Goal: Transaction & Acquisition: Book appointment/travel/reservation

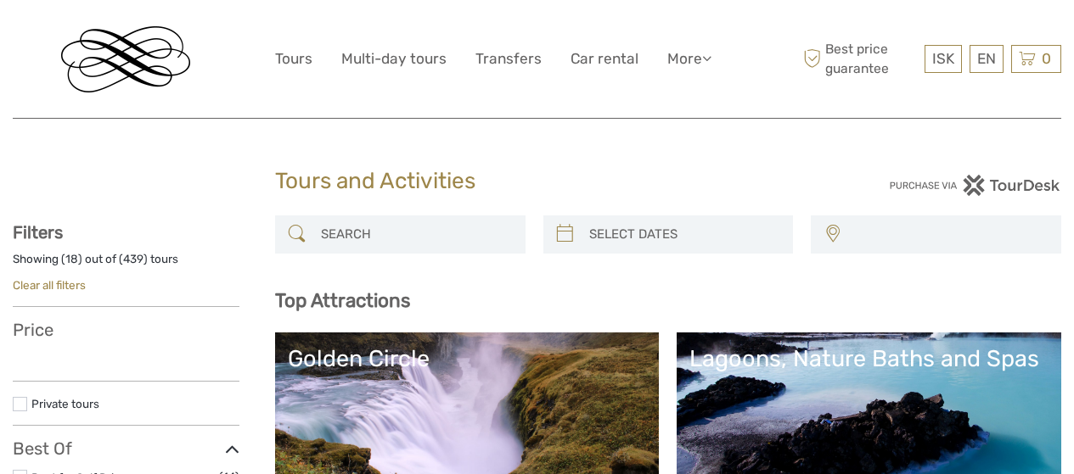
select select
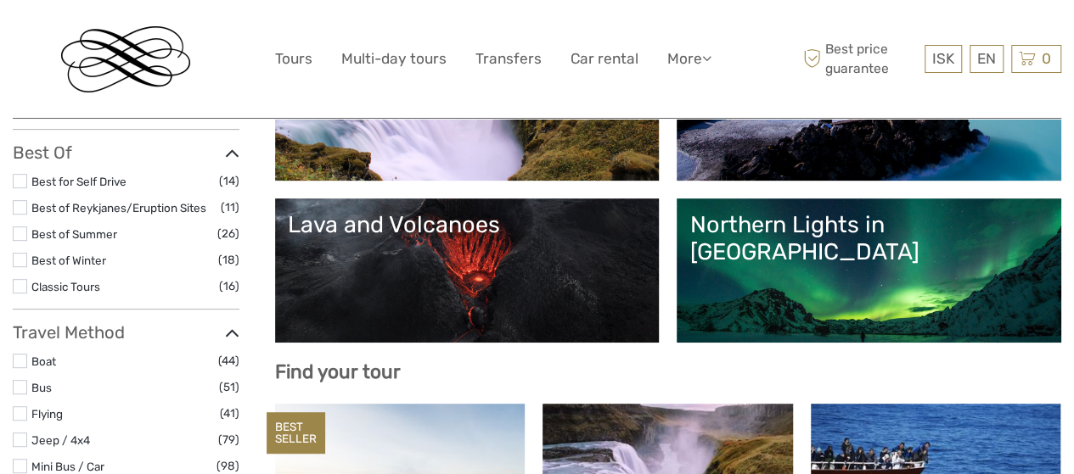
select select
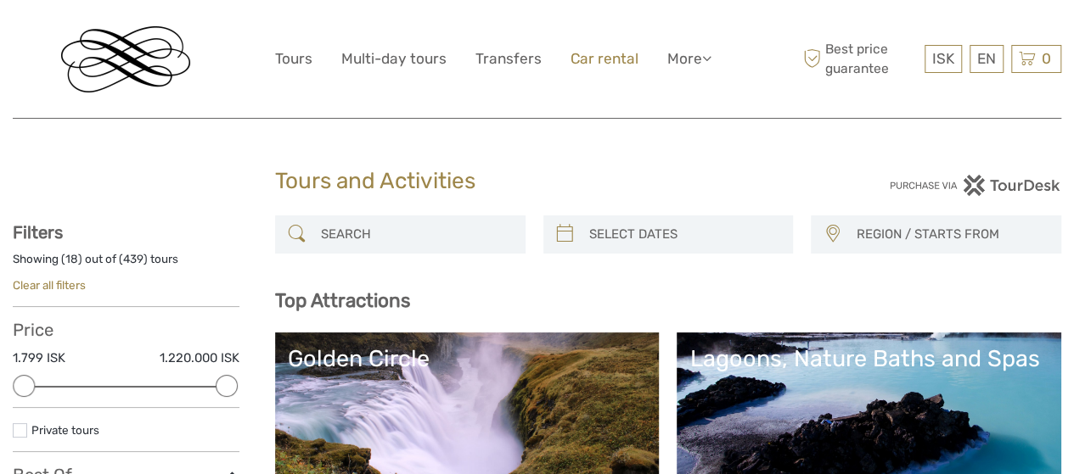
click at [578, 59] on link "Car rental" at bounding box center [604, 59] width 68 height 25
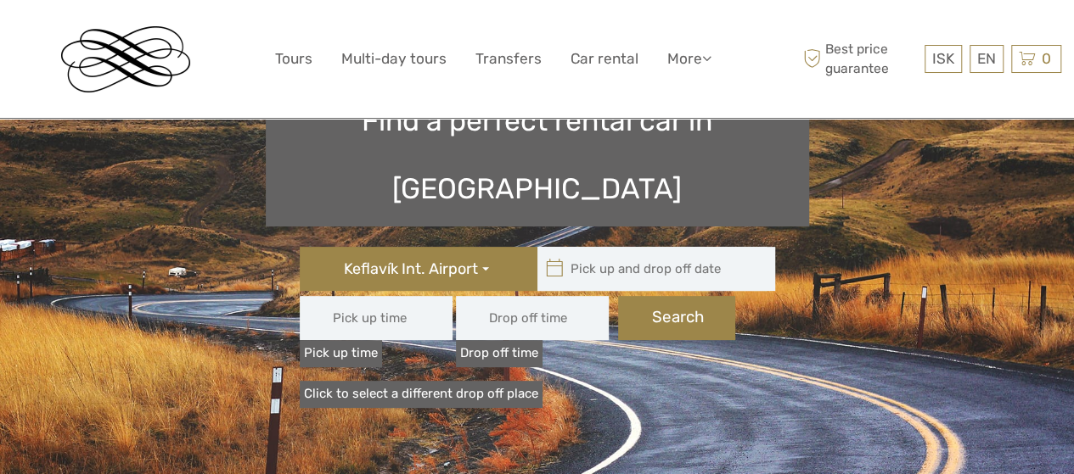
type input "08:00"
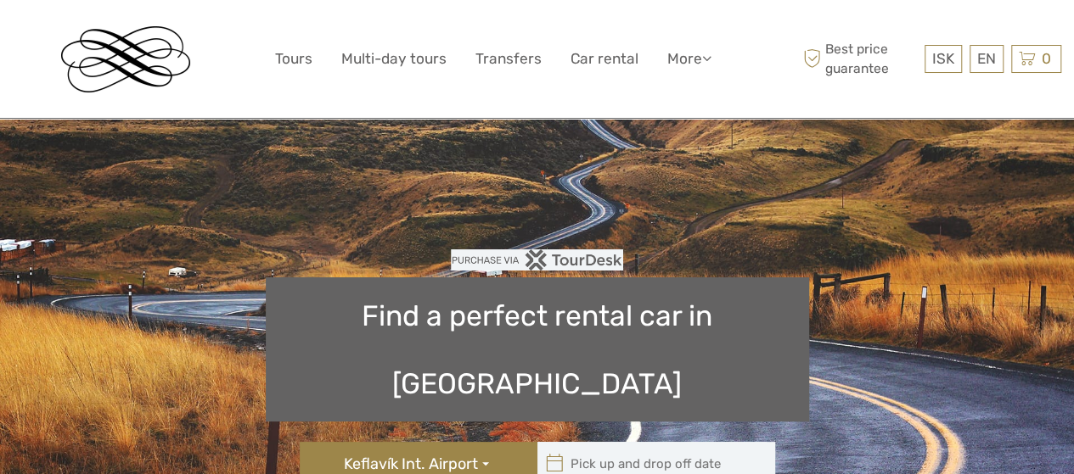
type input "[DATE]"
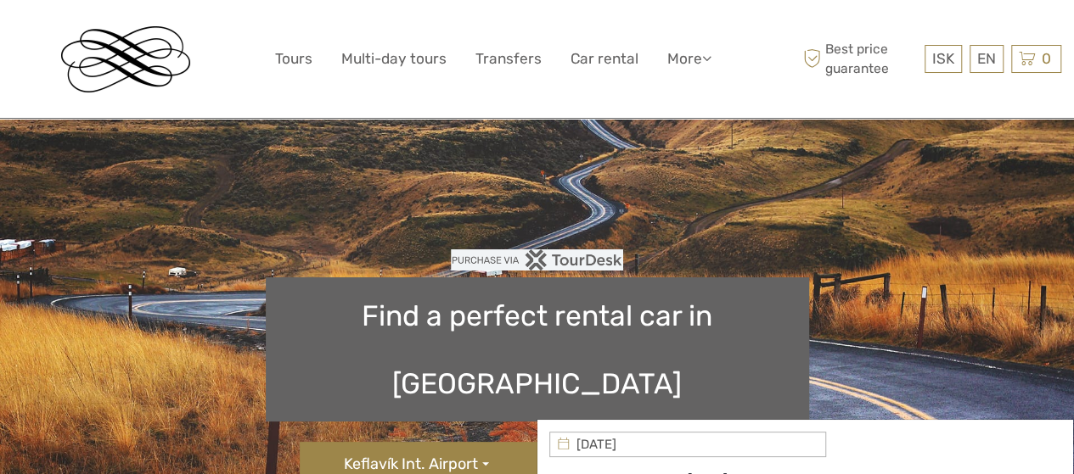
click at [602, 442] on input "text" at bounding box center [651, 464] width 229 height 44
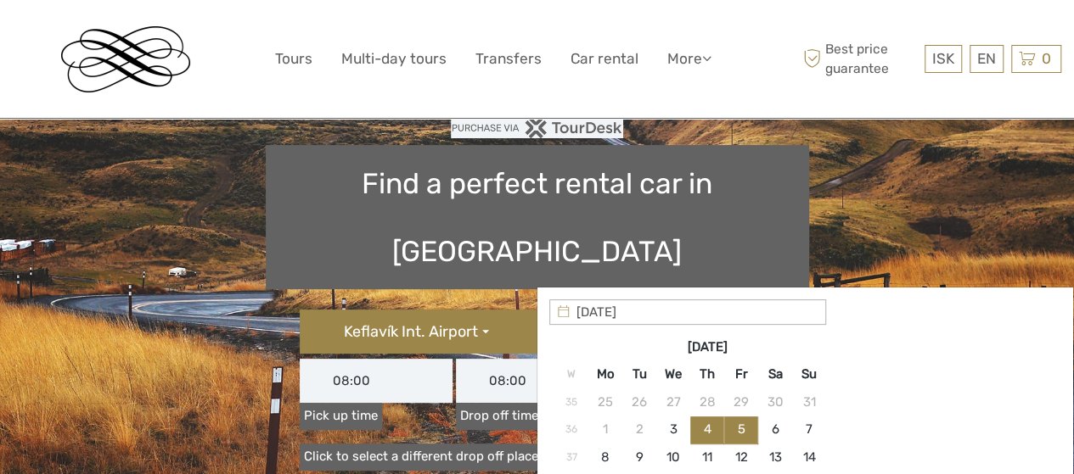
scroll to position [205, 0]
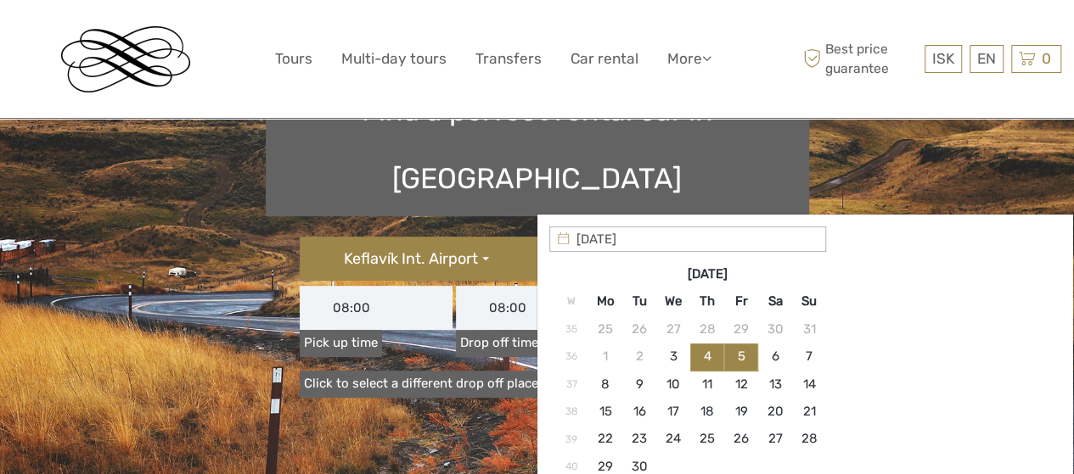
type input "[DATE]"
type input "[DATE] - [DATE]"
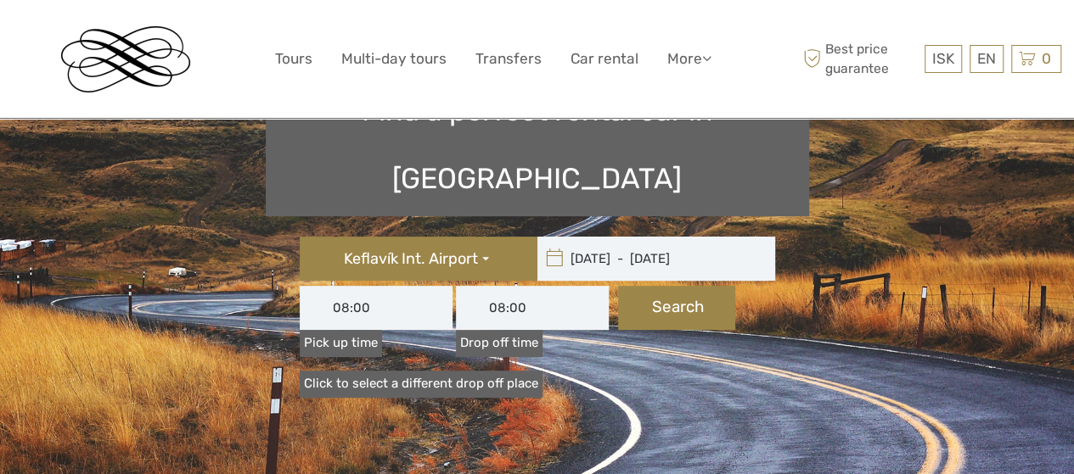
click at [638, 329] on section "Find a perfect rental car in [GEOGRAPHIC_DATA] [GEOGRAPHIC_DATA] Int. Airport […" at bounding box center [537, 282] width 1074 height 652
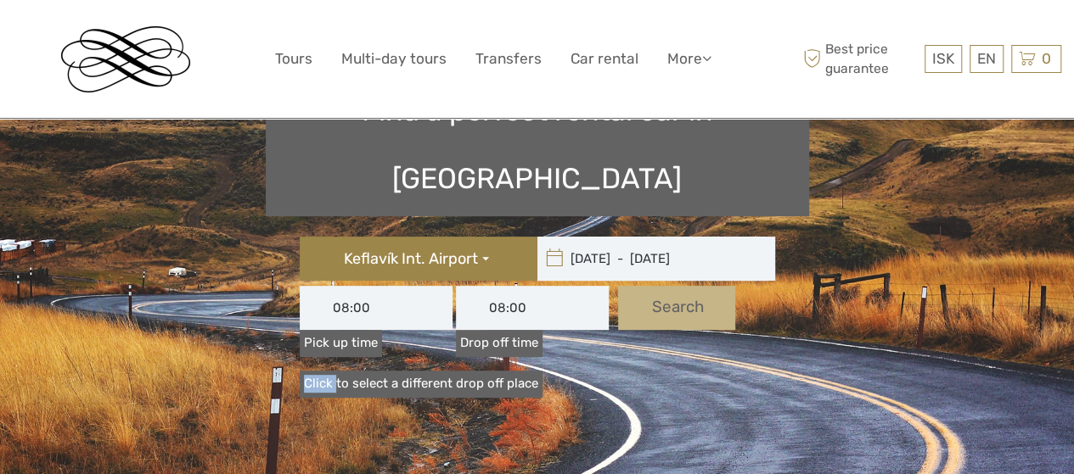
click at [669, 286] on button "Search" at bounding box center [676, 308] width 117 height 44
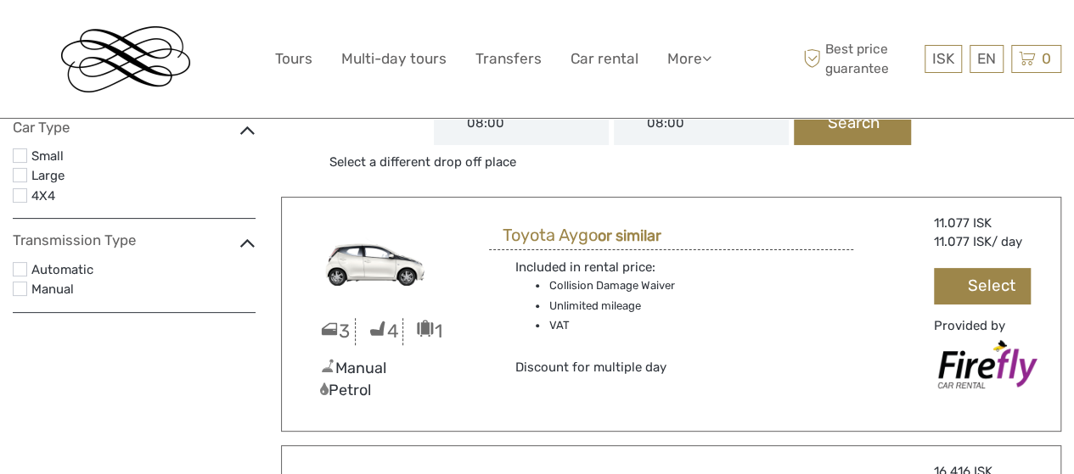
scroll to position [127, 0]
click at [976, 286] on button "Select" at bounding box center [982, 287] width 97 height 36
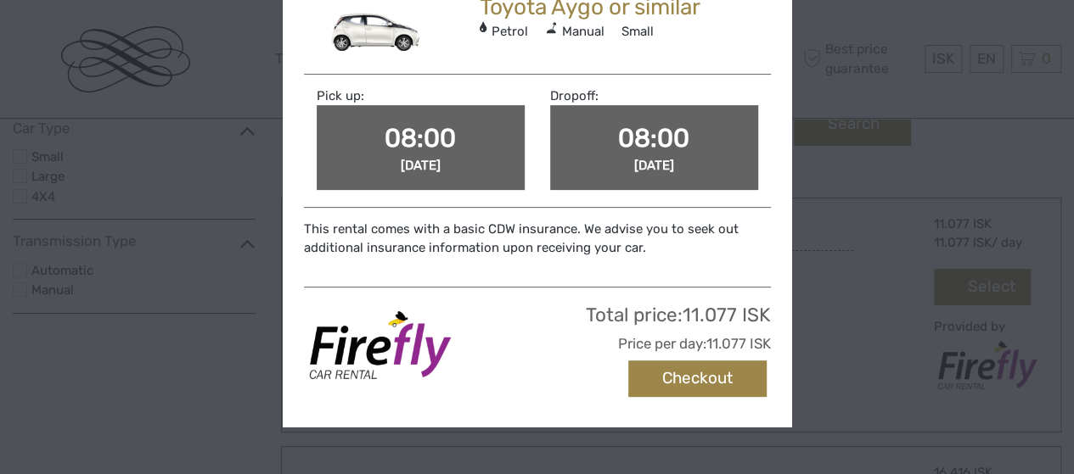
scroll to position [268, 0]
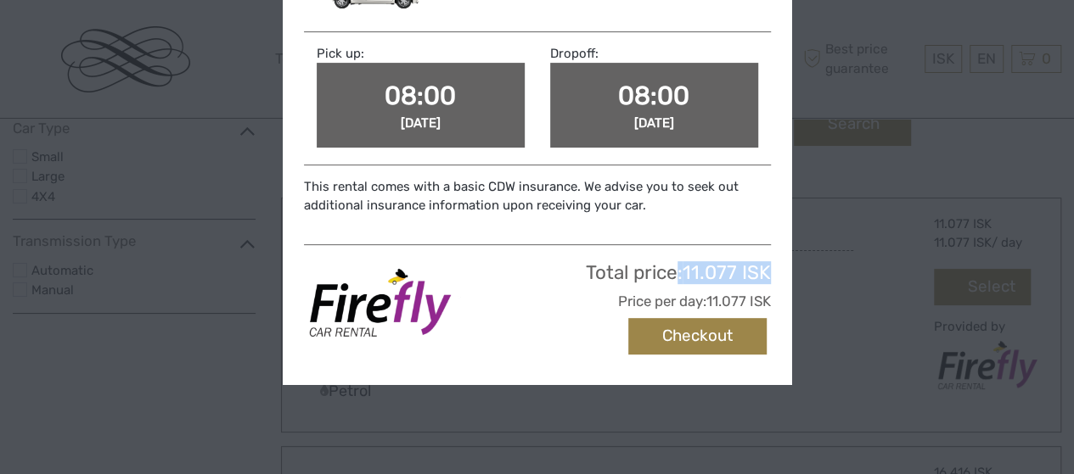
drag, startPoint x: 771, startPoint y: 266, endPoint x: 676, endPoint y: 270, distance: 95.2
click at [676, 270] on div "Order Confirmation Toyota Aygo or similar Petrol Manual Small Pick up: 08:00 [D…" at bounding box center [537, 130] width 509 height 509
copy h3 ": 11.077 ISK"
click at [835, 171] on div "Order Confirmation Toyota Aygo or similar Petrol Manual Small Pick up: 08:00 [D…" at bounding box center [537, 237] width 1074 height 474
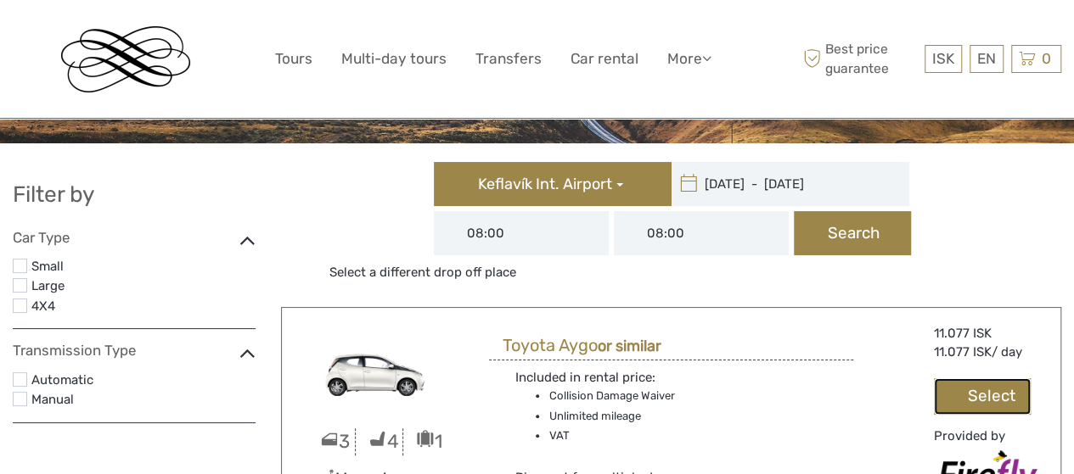
scroll to position [0, 0]
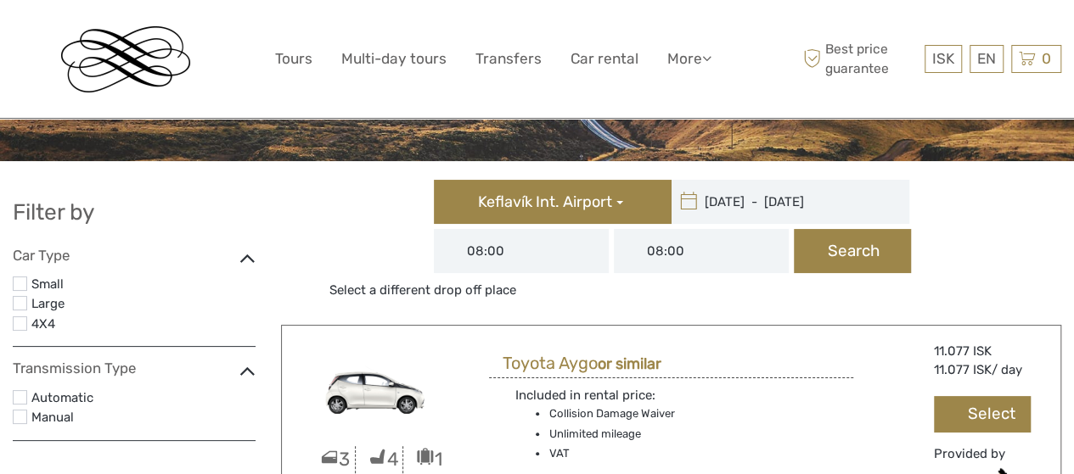
type input "[DATE]"
click at [774, 207] on input "[DATE] - [DATE]" at bounding box center [785, 202] width 229 height 44
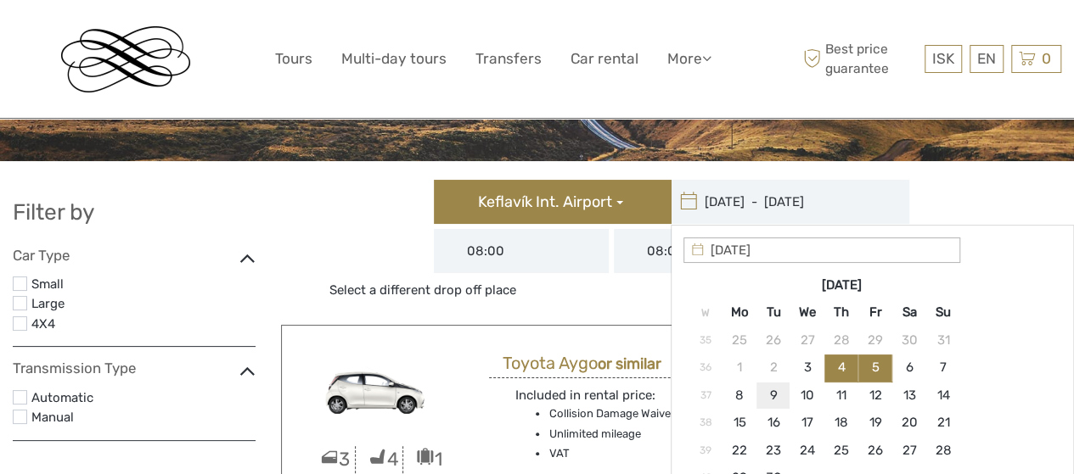
type input "[DATE]"
type input "[DATE] - [DATE]"
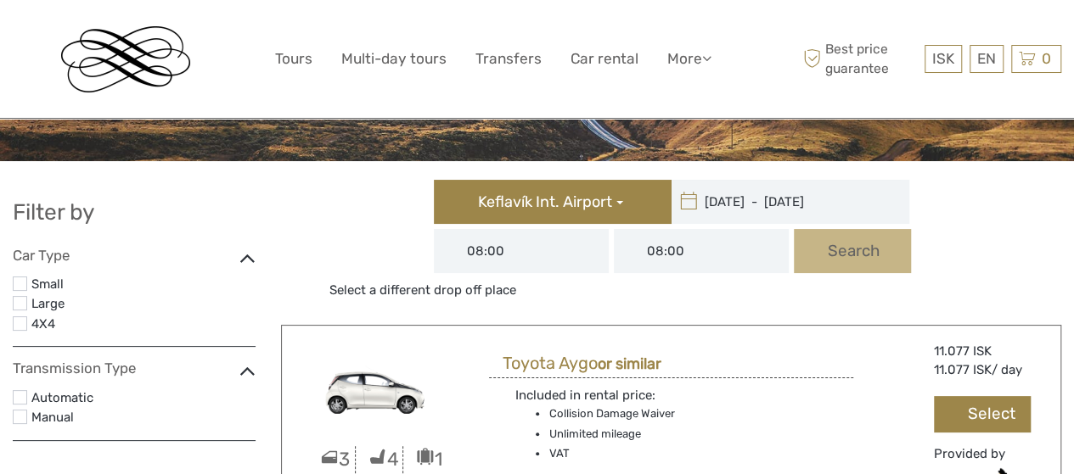
click at [828, 233] on button "Search" at bounding box center [852, 251] width 117 height 44
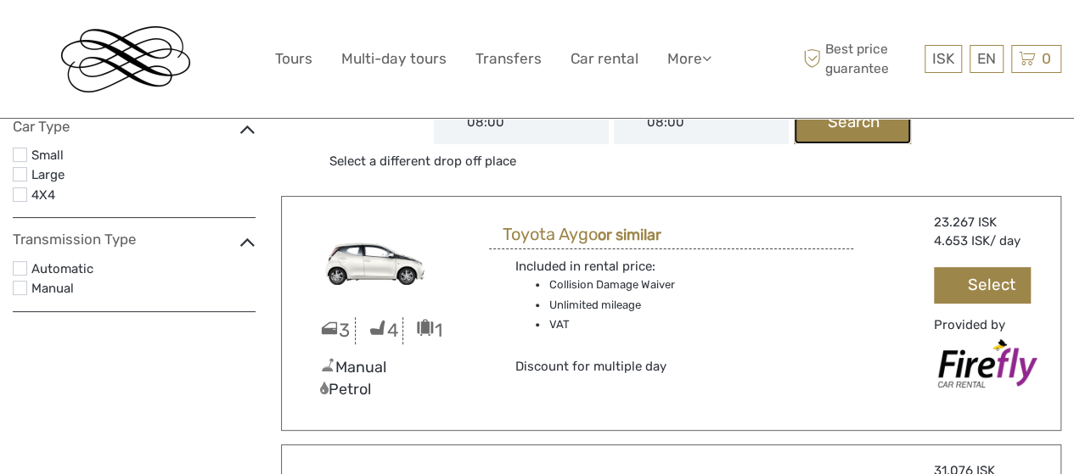
scroll to position [130, 0]
drag, startPoint x: 1000, startPoint y: 222, endPoint x: 925, endPoint y: 212, distance: 75.3
click at [925, 213] on div "Great deal 23.267 ISK 4.653 ISK / day Select Provided by" at bounding box center [963, 303] width 194 height 180
copy div "23.267 ISK"
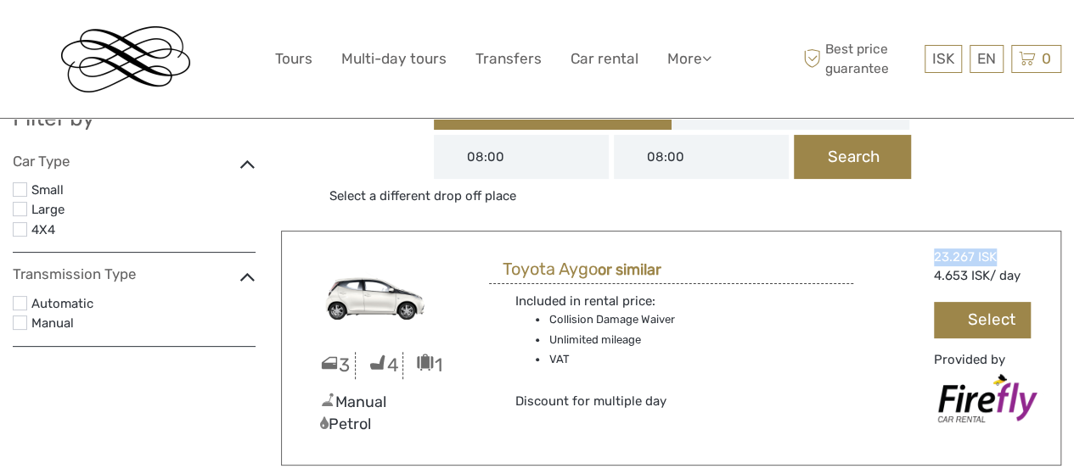
scroll to position [0, 0]
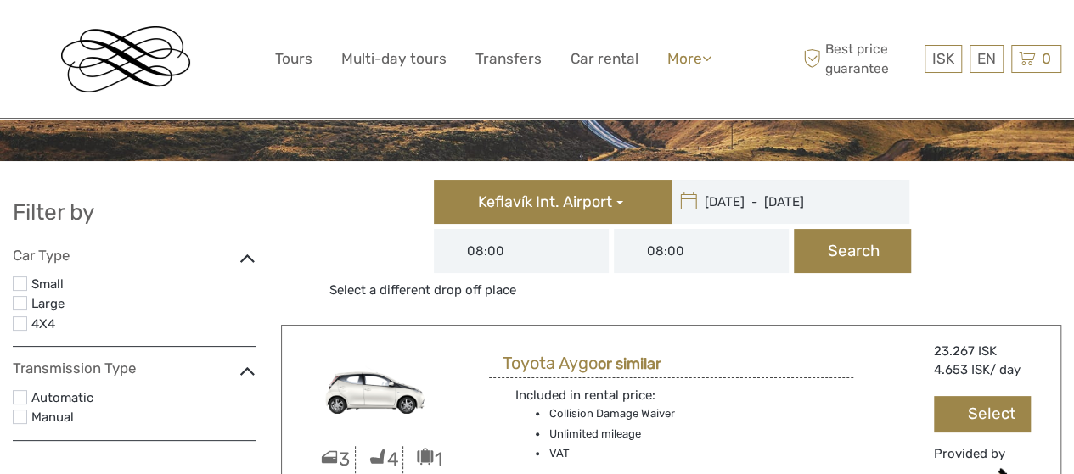
click at [688, 60] on link "More" at bounding box center [689, 59] width 44 height 25
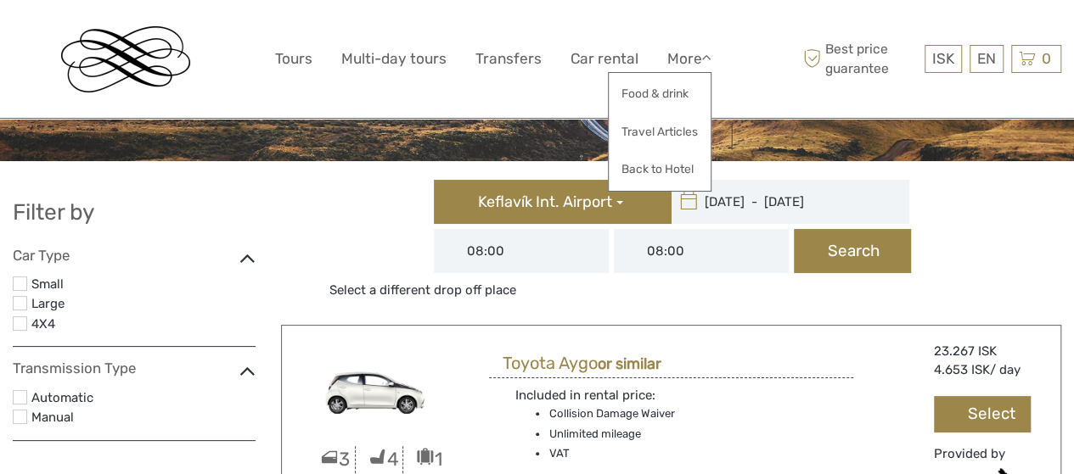
click at [752, 54] on div "ISK ISK € $ £ EN English Español Deutsch Tours Multi-day tours Transfers Car re…" at bounding box center [537, 59] width 525 height 93
click at [753, 53] on div "ISK ISK € $ £ EN English Español Deutsch Tours Multi-day tours Transfers Car re…" at bounding box center [537, 59] width 525 height 93
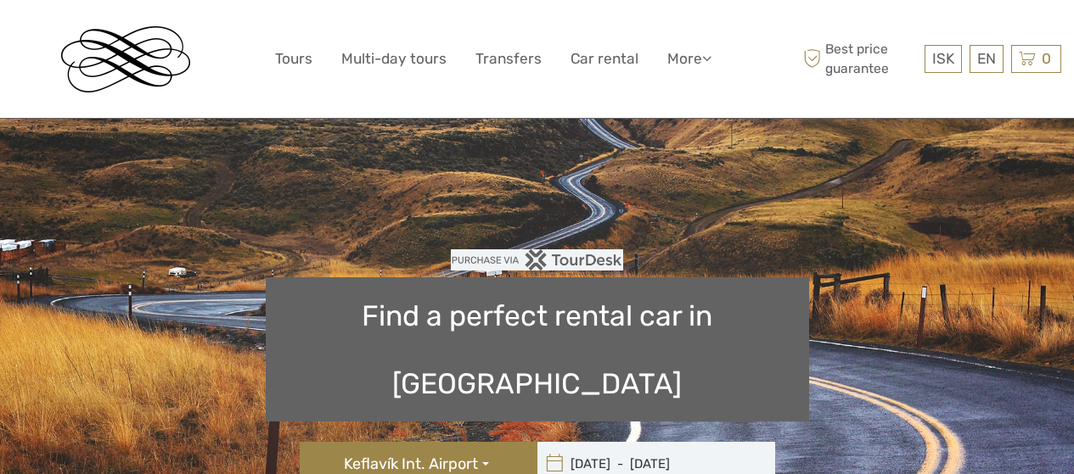
type input "[DATE] - [DATE]"
